Goal: Contribute content

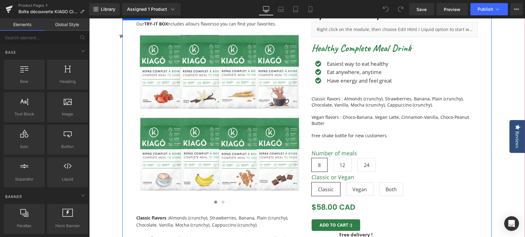
scroll to position [136, 0]
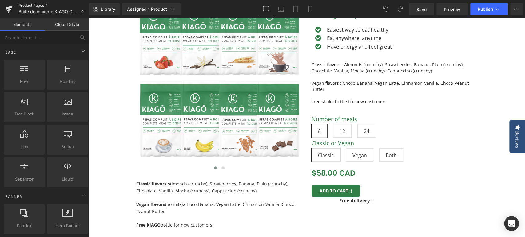
click at [34, 5] on link "Product Pages" at bounding box center [53, 5] width 71 height 5
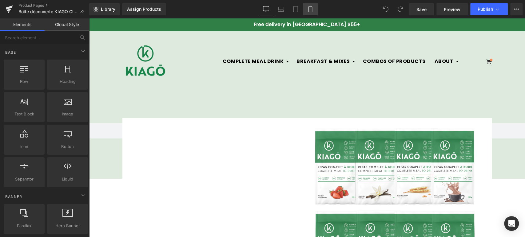
click at [306, 9] on link "Mobile" at bounding box center [310, 9] width 15 height 12
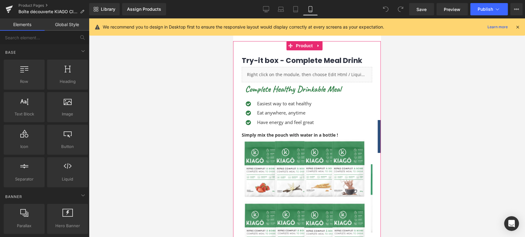
scroll to position [136, 0]
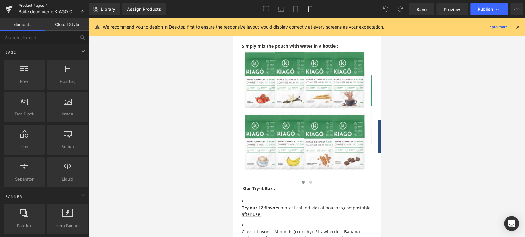
click at [29, 4] on link "Product Pages" at bounding box center [53, 5] width 71 height 5
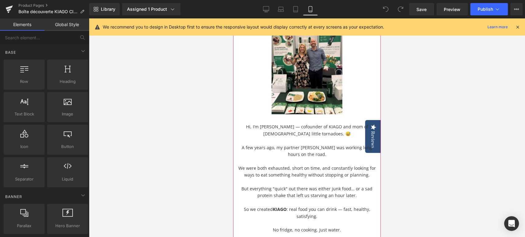
scroll to position [136, 0]
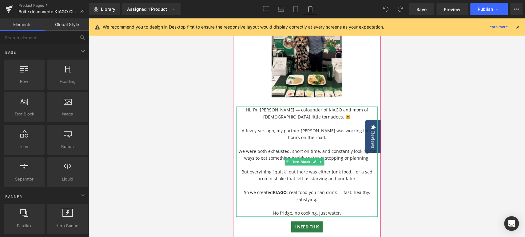
click at [322, 112] on div "Hi, I’m Sandrine — cofounder of KIAGO and mom of 3 little tornadoes. 😅 A few ye…" at bounding box center [306, 162] width 141 height 110
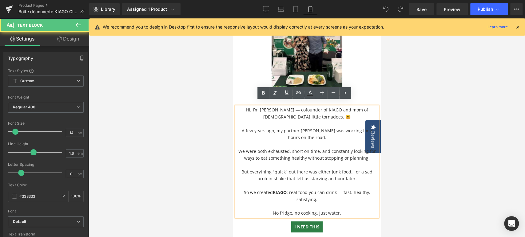
click at [320, 113] on div "Hi, I’m Sandrine — cofounder of KIAGO and mom of 3 little tornadoes. 😅 A few ye…" at bounding box center [306, 162] width 141 height 110
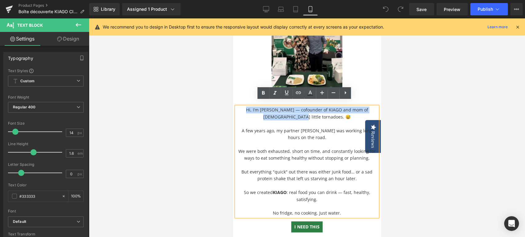
drag, startPoint x: 319, startPoint y: 113, endPoint x: 244, endPoint y: 107, distance: 75.3
click at [244, 107] on div "Hi, I’m Sandrine — cofounder of KIAGO and mom of 3 little tornadoes. 😅 A few ye…" at bounding box center [306, 162] width 141 height 110
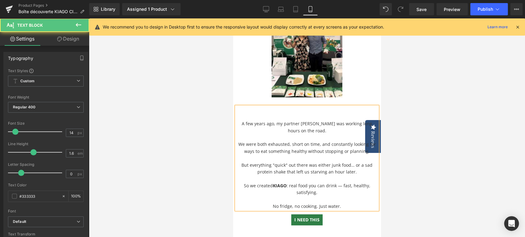
click at [237, 120] on p "A few years ago, my partner Jean-Michel was working long hours on the road." at bounding box center [306, 127] width 141 height 14
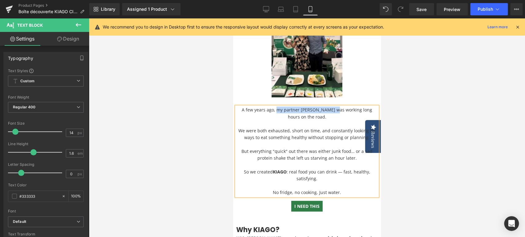
drag, startPoint x: 326, startPoint y: 106, endPoint x: 271, endPoint y: 105, distance: 54.1
click at [271, 107] on span "A few years ago, my partner Jean-Michel was working long hours on the road." at bounding box center [307, 113] width 130 height 13
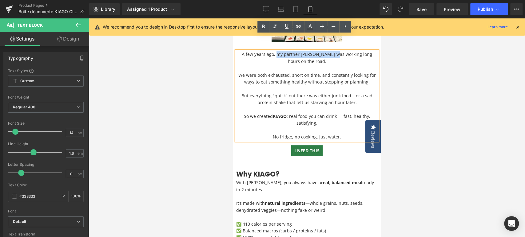
scroll to position [171, 0]
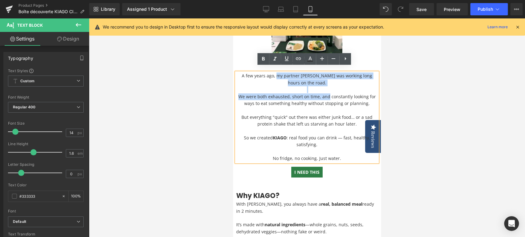
drag, startPoint x: 327, startPoint y: 90, endPoint x: 272, endPoint y: 70, distance: 58.5
click at [272, 73] on div "A few years ago, my partner Jean-Michel was working long hours on the road. We …" at bounding box center [306, 117] width 141 height 89
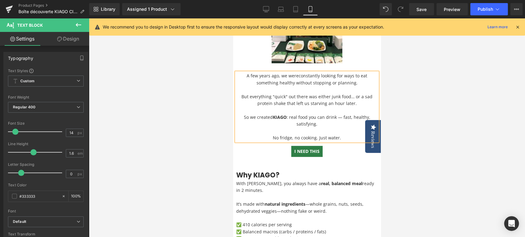
drag, startPoint x: 357, startPoint y: 78, endPoint x: 293, endPoint y: 81, distance: 64.0
click at [293, 81] on p "A few years ago, we were constantly looking for ways to eat something healthy w…" at bounding box center [306, 80] width 141 height 14
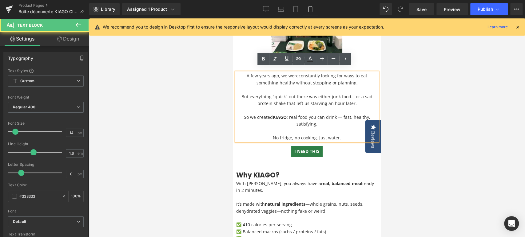
click at [313, 79] on span "constantly looking for ways to eat something healthy without stopping or planni…" at bounding box center [311, 79] width 111 height 13
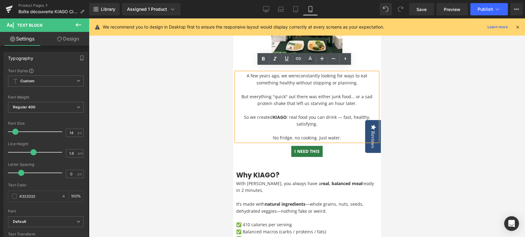
drag, startPoint x: 357, startPoint y: 78, endPoint x: 295, endPoint y: 78, distance: 62.1
click at [295, 78] on p "A few years ago, we were constantly looking for ways to eat something healthy w…" at bounding box center [306, 80] width 141 height 14
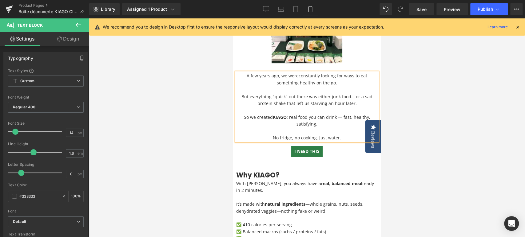
click at [196, 101] on div at bounding box center [307, 127] width 436 height 219
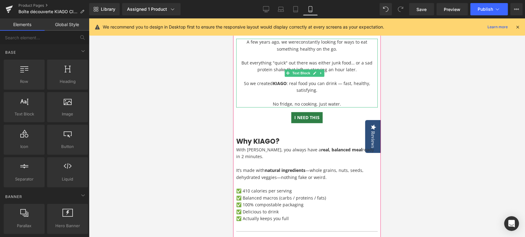
scroll to position [205, 0]
click at [347, 82] on p "So we created KIAGO : real food you can drink — fast, healthy, satisfying." at bounding box center [306, 87] width 141 height 14
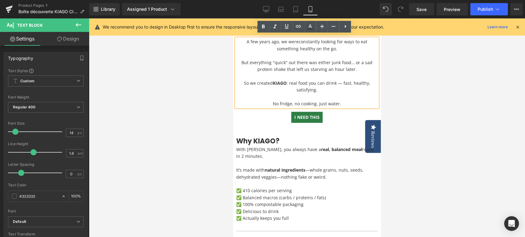
scroll to position [171, 0]
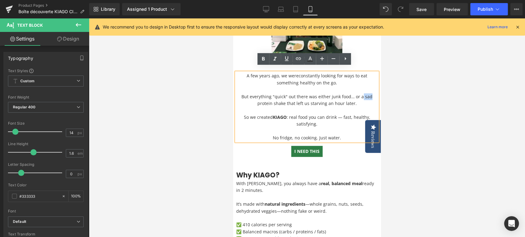
drag, startPoint x: 367, startPoint y: 92, endPoint x: 360, endPoint y: 92, distance: 7.1
click at [360, 92] on p "But everything "quick" out there was either junk food… or a sad protein shake t…" at bounding box center [306, 96] width 141 height 21
click at [330, 117] on p "So we created KIAGO : real food you can drink — fast, healthy, satisfying." at bounding box center [306, 121] width 141 height 14
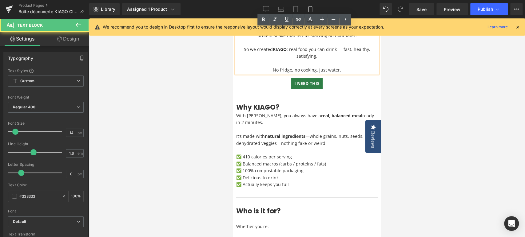
scroll to position [239, 0]
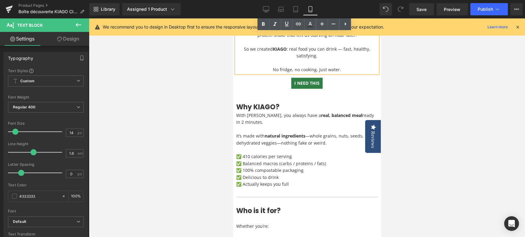
click at [330, 117] on p "With KIAGO, you always have a real, balanced meal ready in 2 minutes." at bounding box center [306, 119] width 141 height 14
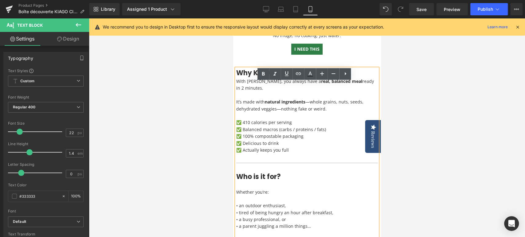
scroll to position [205, 0]
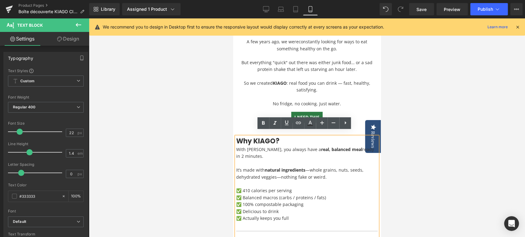
click at [191, 105] on div at bounding box center [307, 127] width 436 height 219
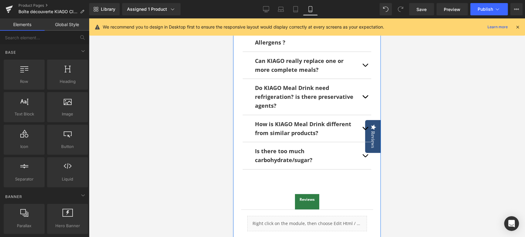
scroll to position [1639, 0]
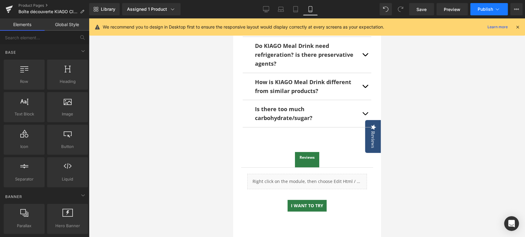
click at [480, 9] on span "Publish" at bounding box center [484, 9] width 15 height 5
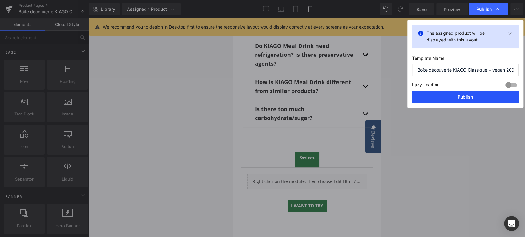
click at [471, 100] on button "Publish" at bounding box center [465, 97] width 106 height 12
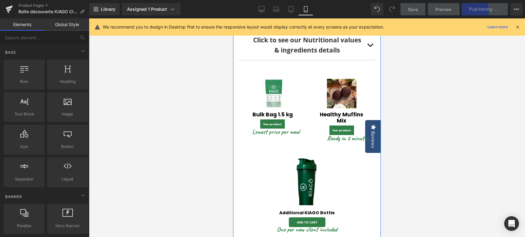
scroll to position [1024, 0]
